Goal: Transaction & Acquisition: Purchase product/service

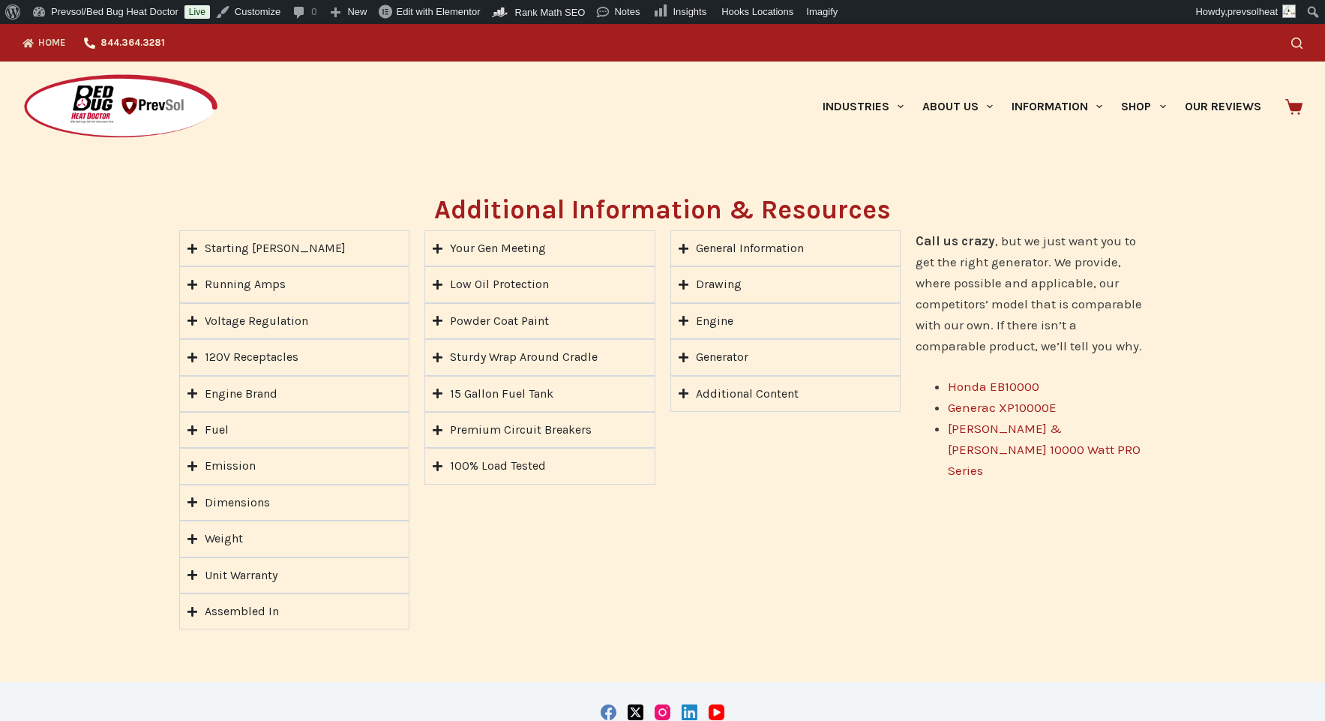
click at [46, 37] on link "Home" at bounding box center [49, 43] width 53 height 38
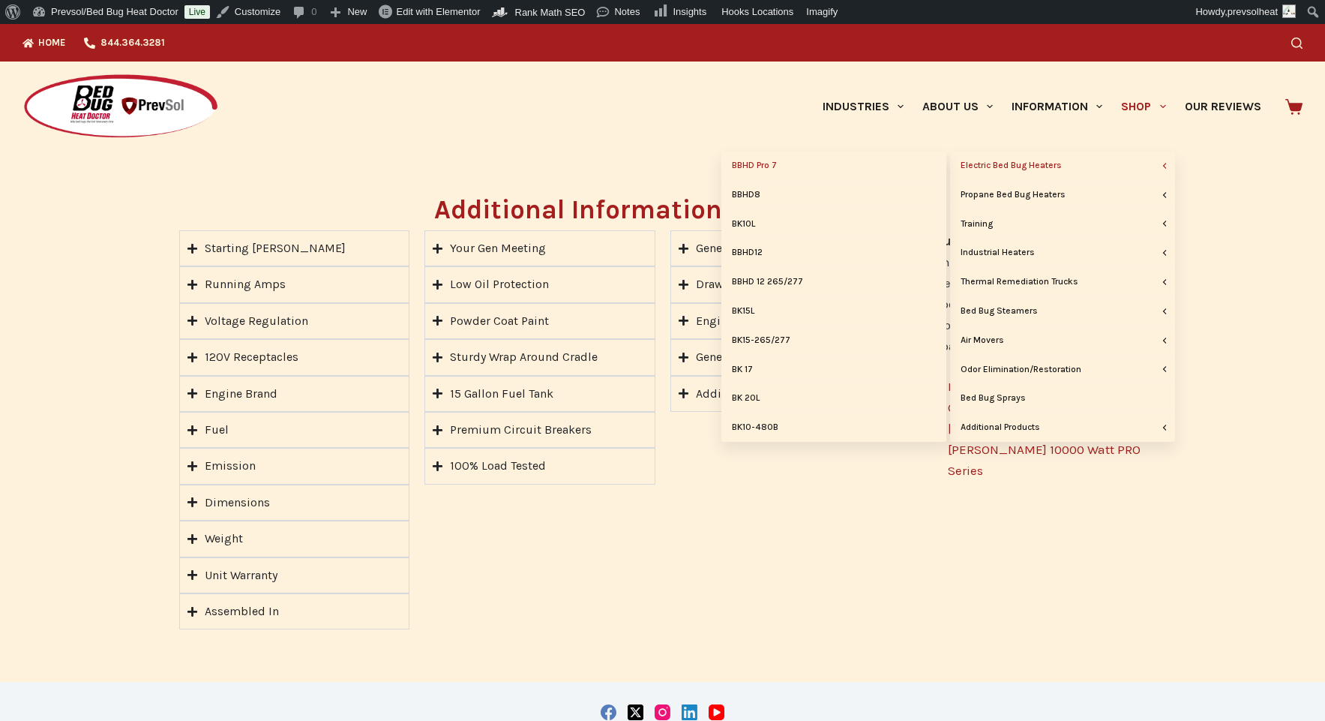
click at [775, 170] on link "BBHD Pro 7" at bounding box center [834, 166] width 225 height 29
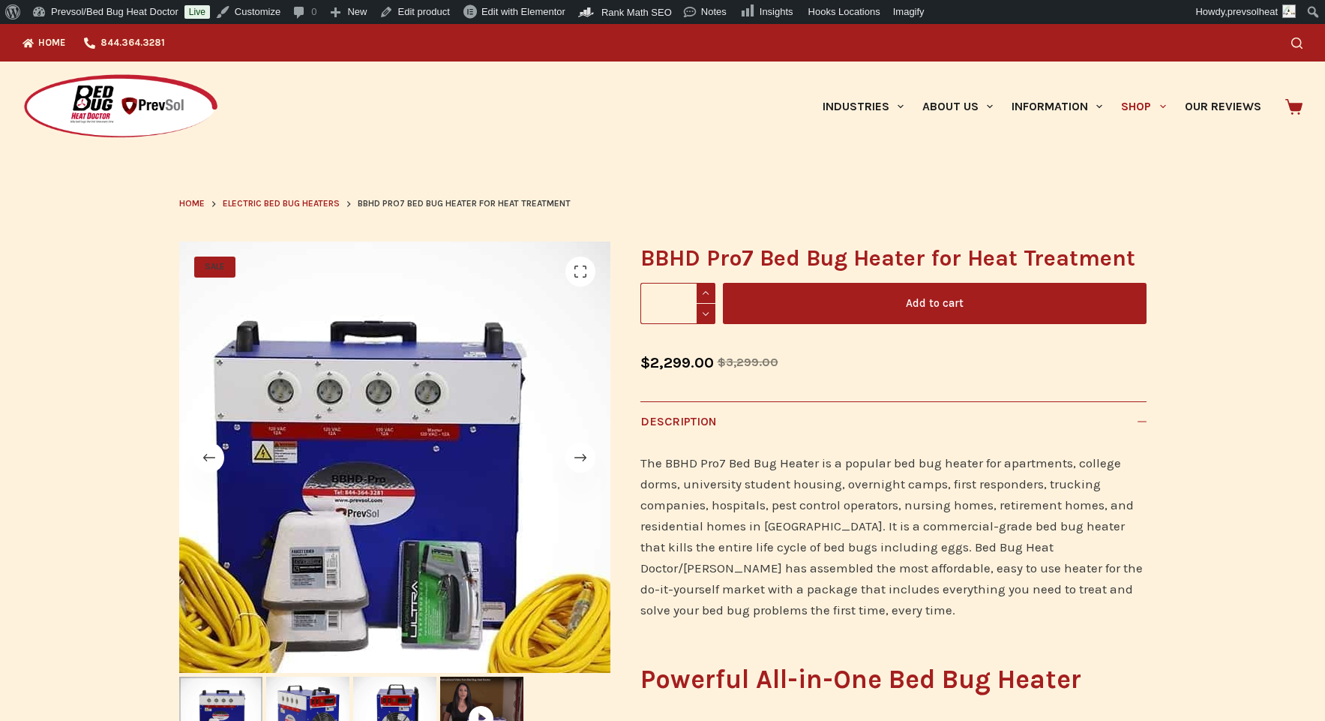
scroll to position [3, 0]
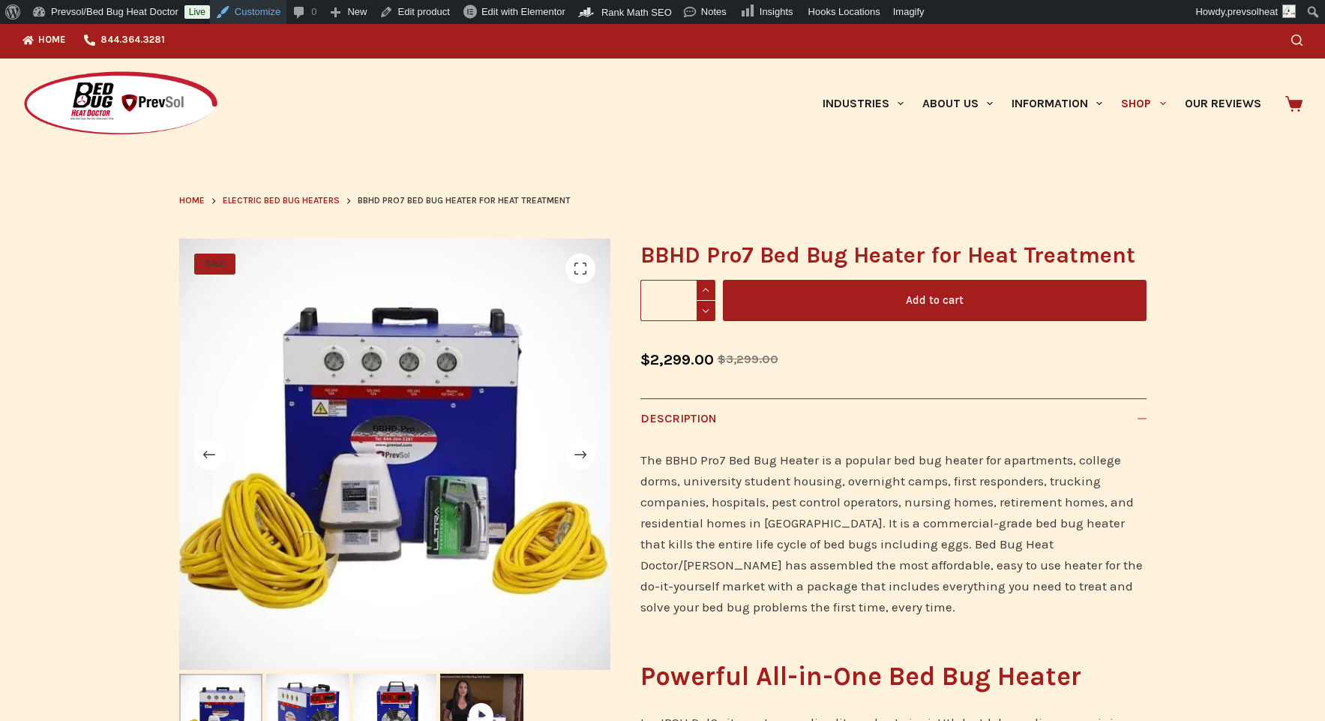
click at [258, 10] on link "Customize" at bounding box center [248, 12] width 77 height 24
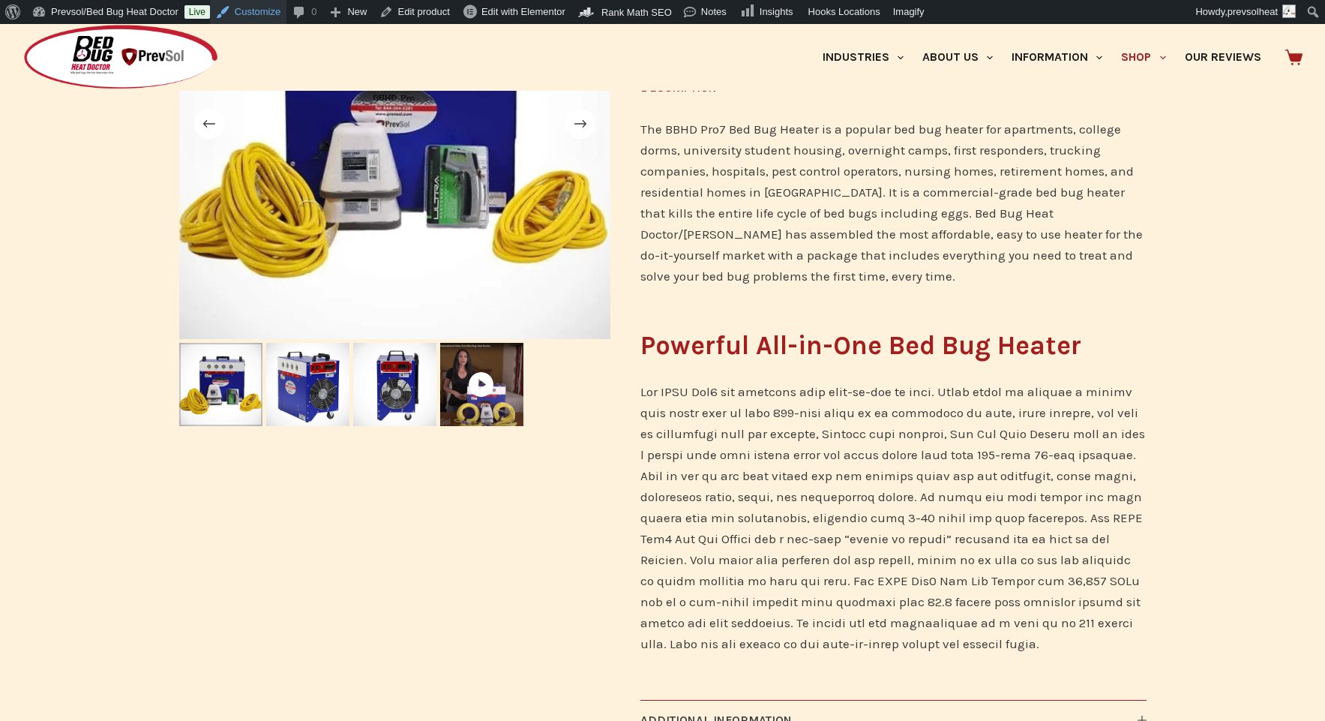
scroll to position [0, 0]
